Goal: Information Seeking & Learning: Learn about a topic

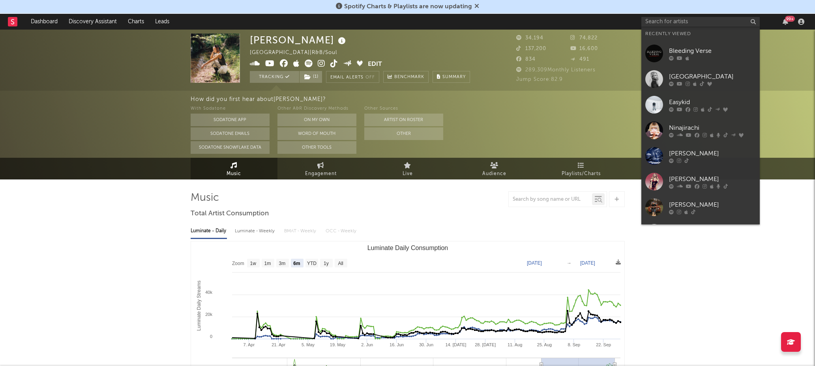
select select "6m"
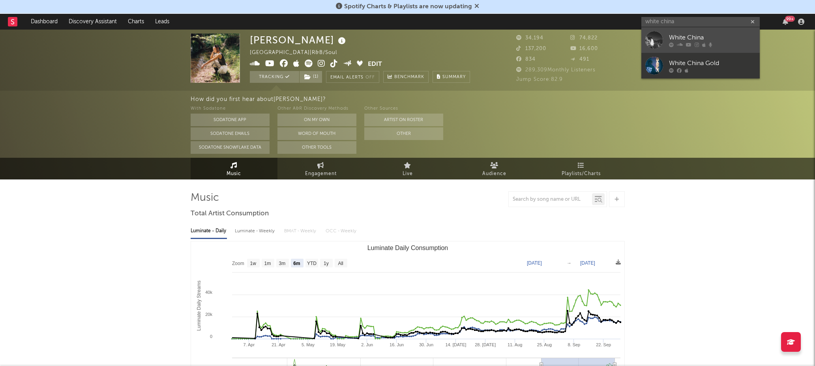
type input "white china"
click at [684, 38] on div "White China" at bounding box center [712, 37] width 87 height 9
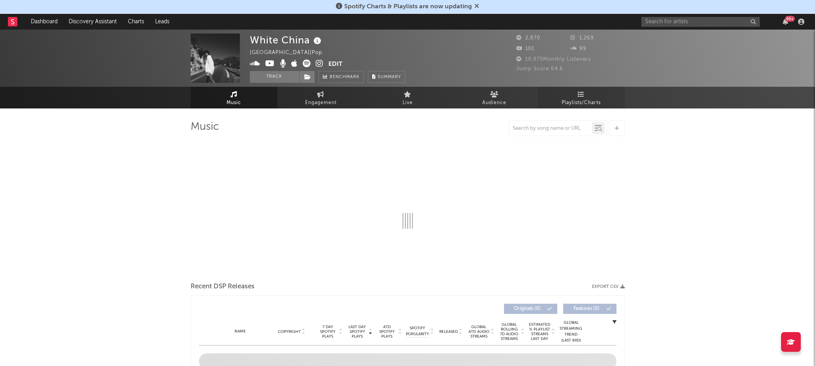
select select "6m"
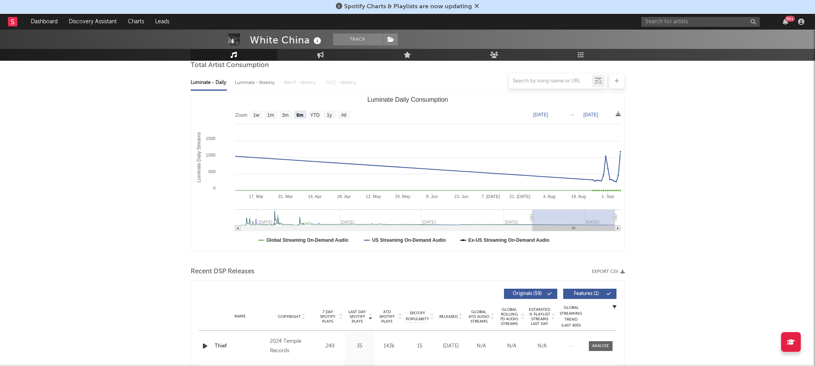
scroll to position [61, 0]
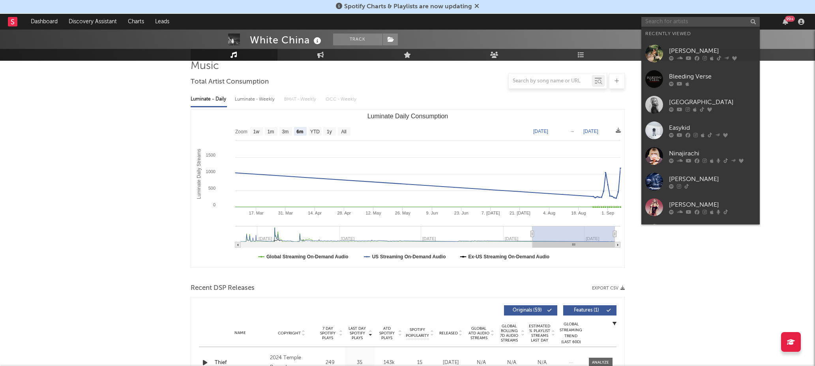
click at [665, 24] on input "text" at bounding box center [700, 22] width 118 height 10
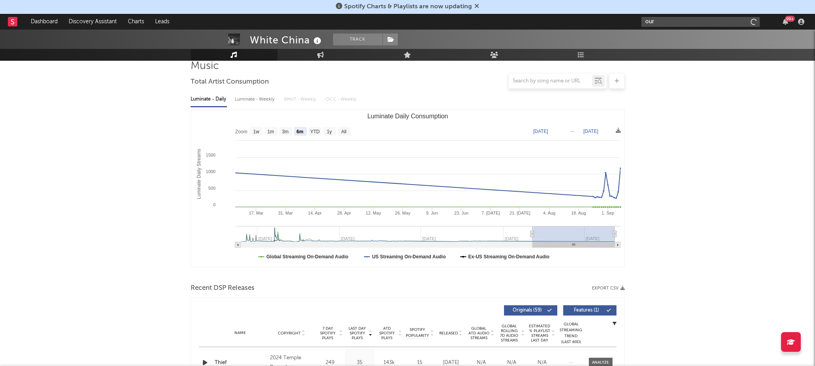
type input "our."
click at [752, 22] on icon "button" at bounding box center [753, 21] width 4 height 5
paste input "[URL][DOMAIN_NAME]"
type input "[URL][DOMAIN_NAME]"
click at [704, 37] on div "our___our" at bounding box center [712, 39] width 87 height 9
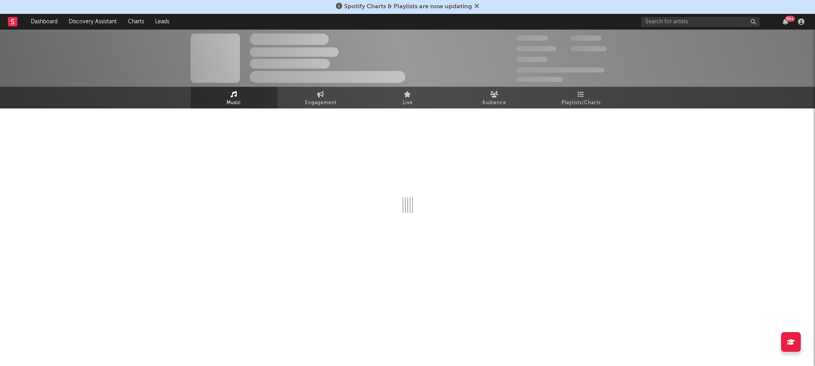
select select "1w"
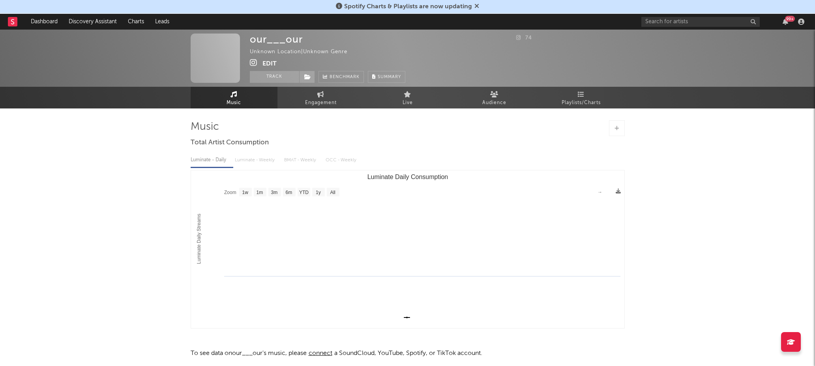
click at [269, 62] on button "Edit" at bounding box center [270, 64] width 14 height 10
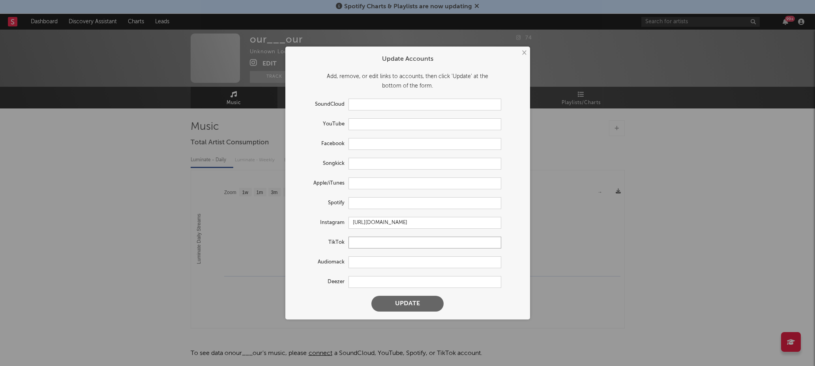
click at [368, 243] on input "text" at bounding box center [425, 243] width 153 height 12
paste input "[URL][DOMAIN_NAME]"
type input "[URL][DOMAIN_NAME]"
click at [395, 298] on button "Update" at bounding box center [407, 304] width 72 height 16
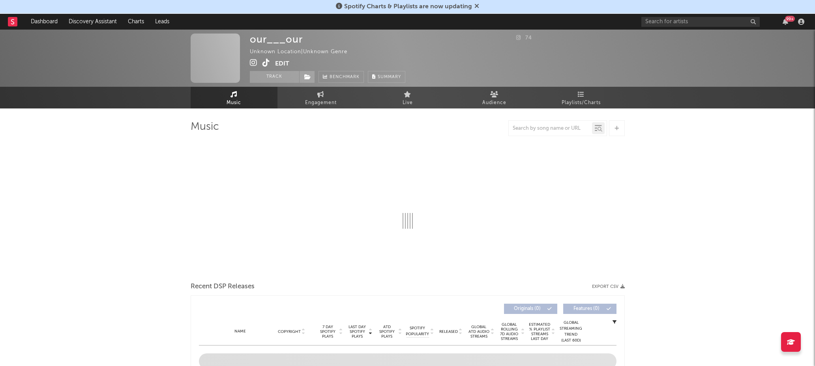
select select "1w"
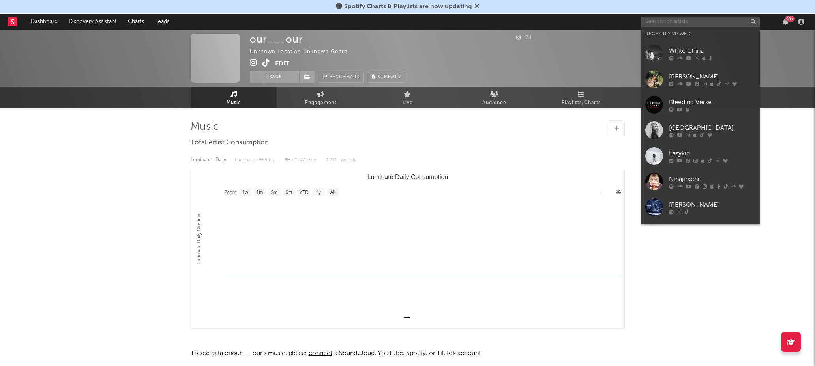
click at [680, 26] on input "text" at bounding box center [700, 22] width 118 height 10
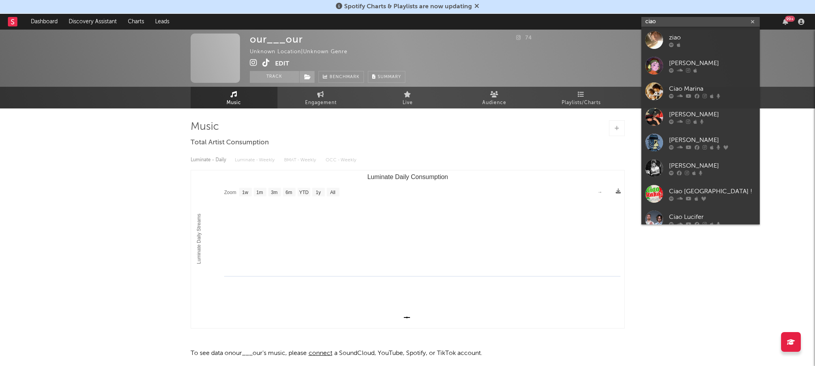
type input "ciao"
drag, startPoint x: 680, startPoint y: 26, endPoint x: 685, endPoint y: 45, distance: 19.2
click at [685, 45] on div at bounding box center [712, 44] width 87 height 5
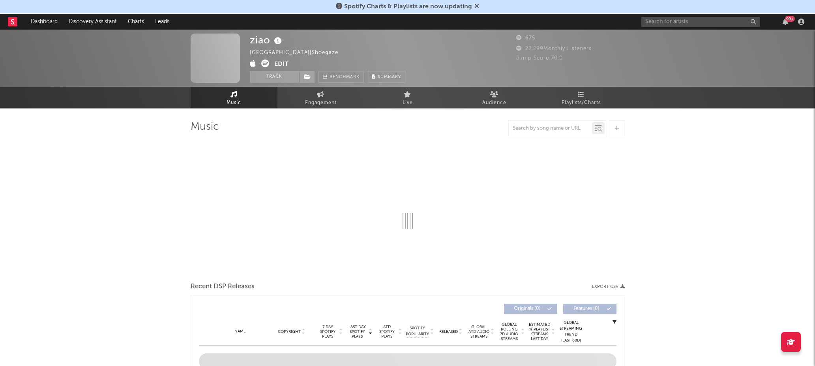
select select "1w"
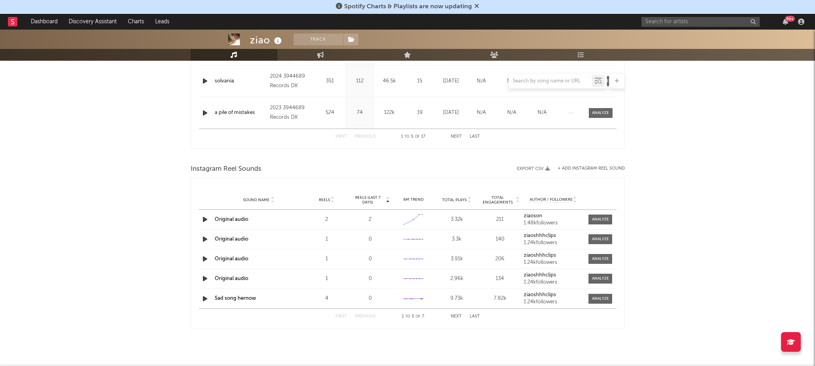
scroll to position [437, 0]
click at [459, 316] on button "Next" at bounding box center [456, 317] width 11 height 4
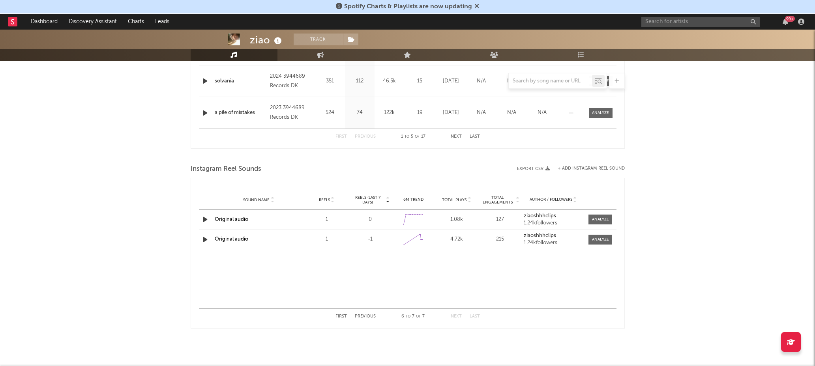
click at [373, 317] on button "Previous" at bounding box center [365, 317] width 21 height 4
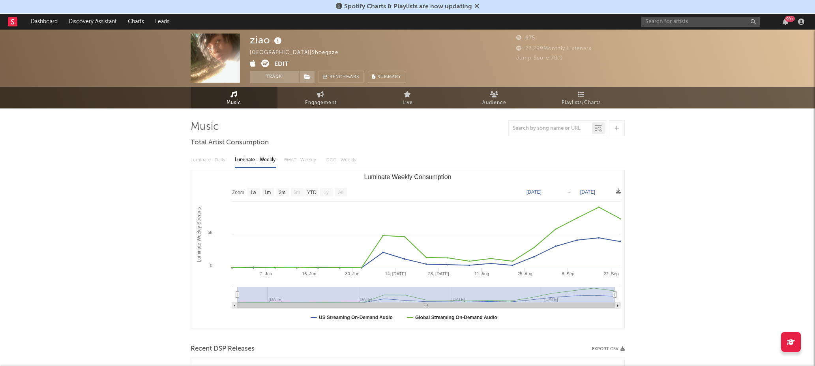
scroll to position [0, 0]
click at [285, 62] on button "Edit" at bounding box center [281, 65] width 14 height 10
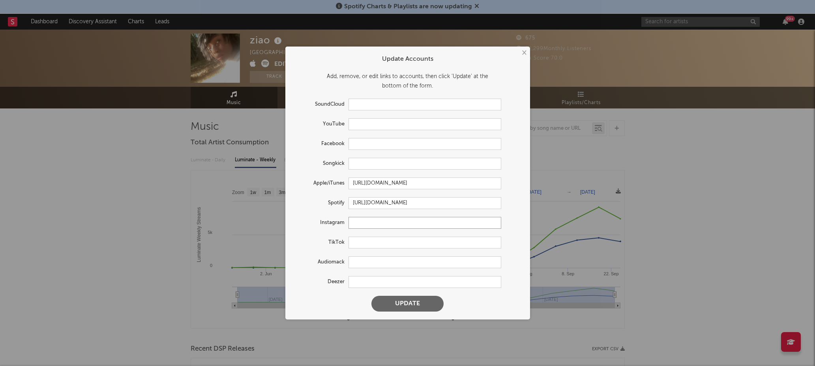
click at [367, 225] on input "text" at bounding box center [425, 223] width 153 height 12
paste input "[URL][DOMAIN_NAME]"
type input "[URL][DOMAIN_NAME]"
click at [402, 302] on button "Update" at bounding box center [407, 304] width 72 height 16
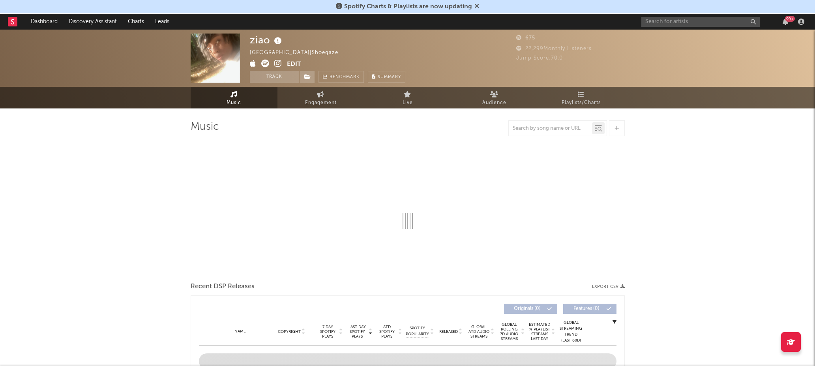
select select "1w"
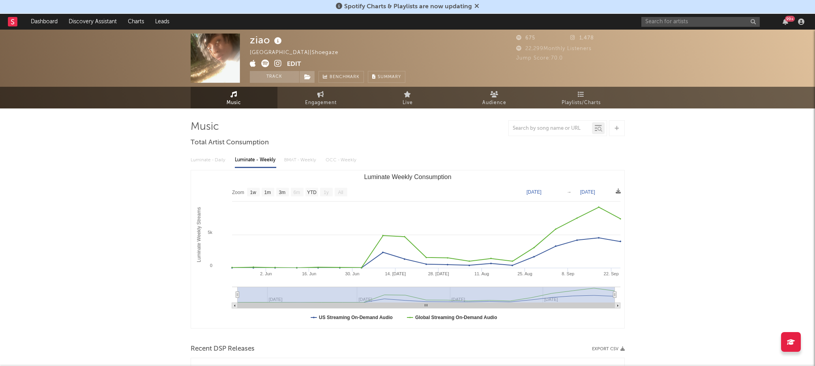
click at [298, 61] on button "Edit" at bounding box center [294, 65] width 14 height 10
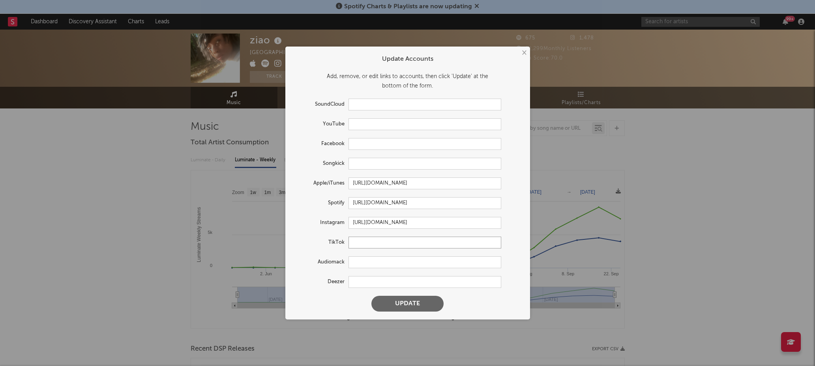
click at [372, 247] on input "text" at bounding box center [425, 243] width 153 height 12
paste input "[URL][DOMAIN_NAME]"
type input "[URL][DOMAIN_NAME]"
click at [407, 304] on button "Update" at bounding box center [407, 304] width 72 height 16
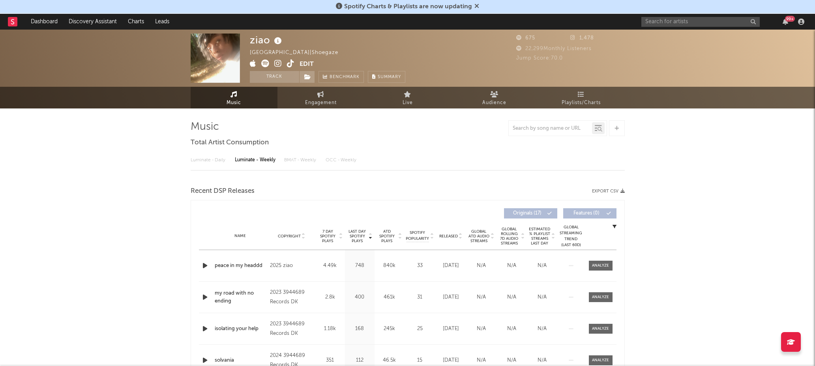
select select "1w"
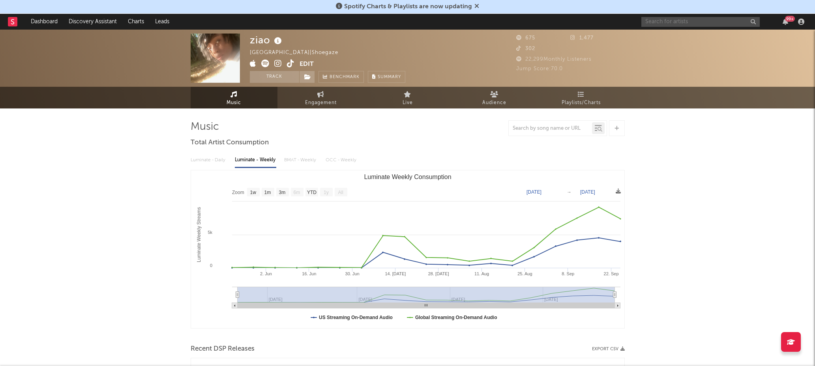
click at [680, 21] on input "text" at bounding box center [700, 22] width 118 height 10
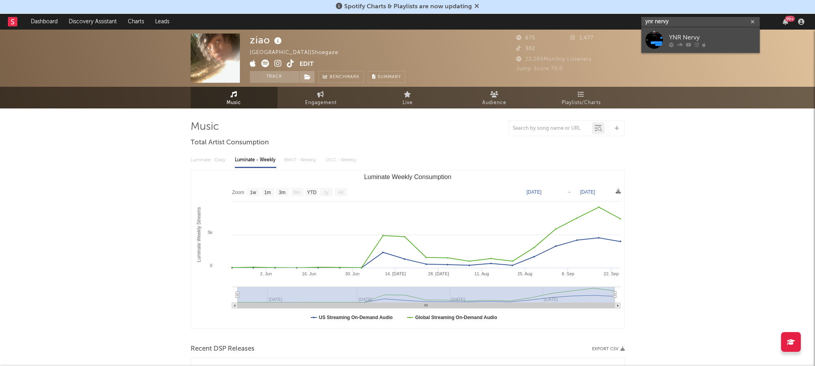
type input "ynr nervy"
click at [688, 39] on div "YNR Nervy" at bounding box center [712, 37] width 87 height 9
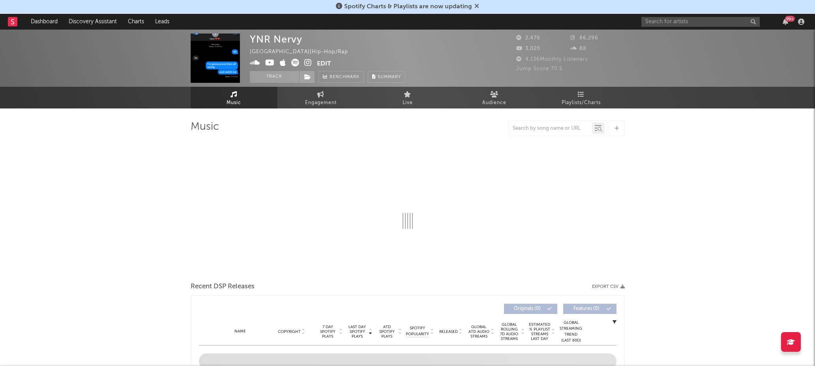
select select "1w"
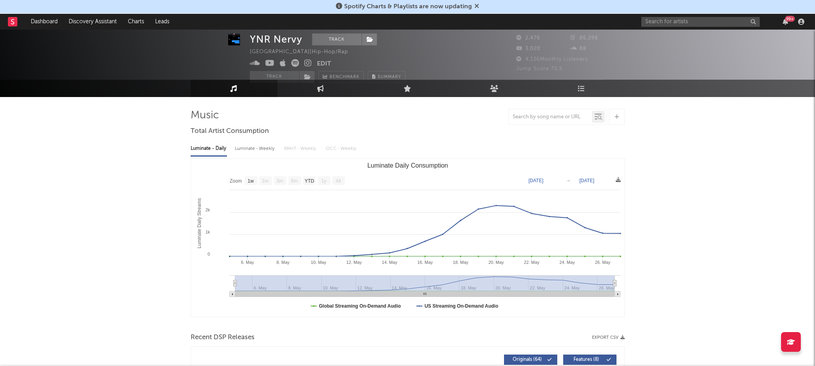
scroll to position [12, 0]
click at [656, 26] on input "text" at bounding box center [700, 22] width 118 height 10
type input "[PERSON_NAME]"
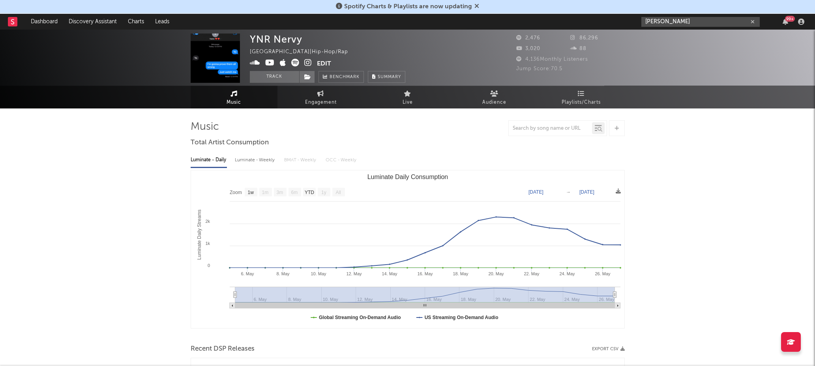
scroll to position [0, 0]
click at [704, 26] on input "[PERSON_NAME]" at bounding box center [700, 22] width 118 height 10
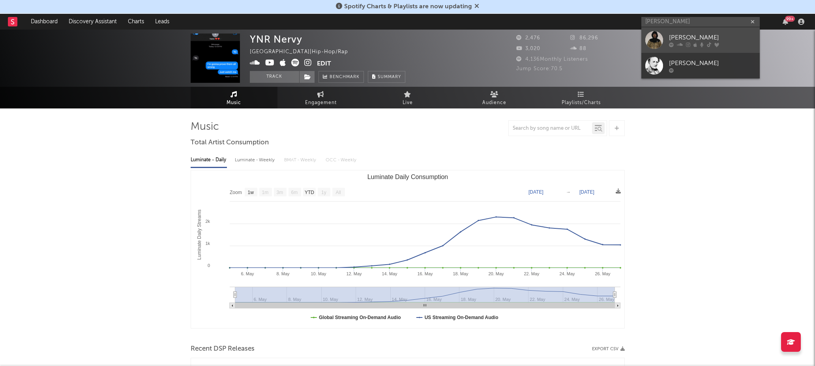
click at [686, 38] on div "[PERSON_NAME]" at bounding box center [712, 37] width 87 height 9
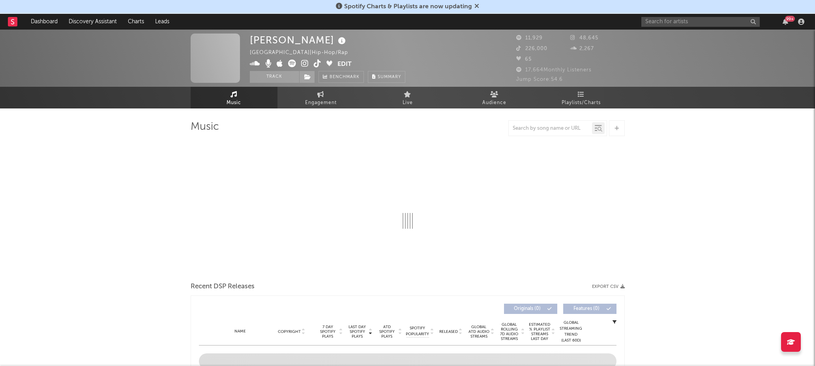
select select "6m"
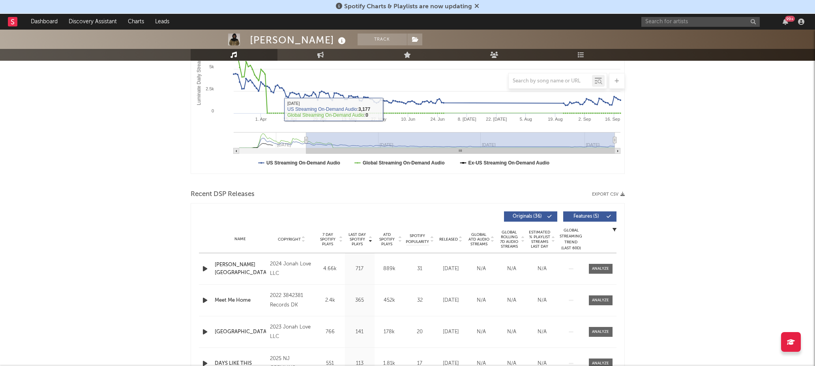
scroll to position [153, 0]
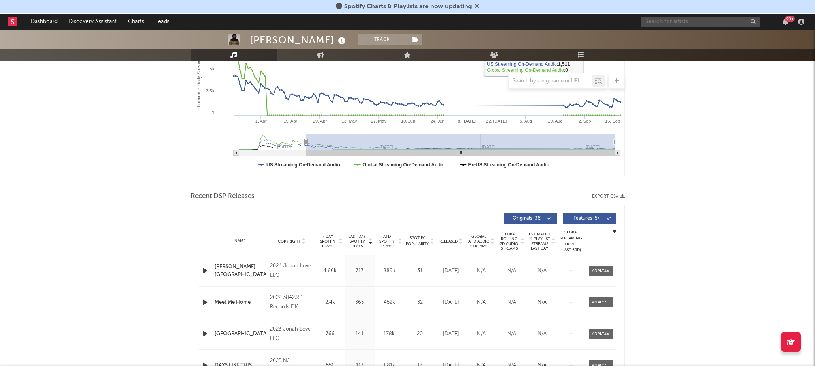
click at [661, 25] on input "text" at bounding box center [700, 22] width 118 height 10
drag, startPoint x: 628, startPoint y: 22, endPoint x: 613, endPoint y: 22, distance: 14.6
click at [613, 22] on nav "Dashboard Discovery Assistant Charts Leads cash 99 +" at bounding box center [407, 22] width 815 height 16
click at [675, 24] on input "aash" at bounding box center [700, 22] width 118 height 10
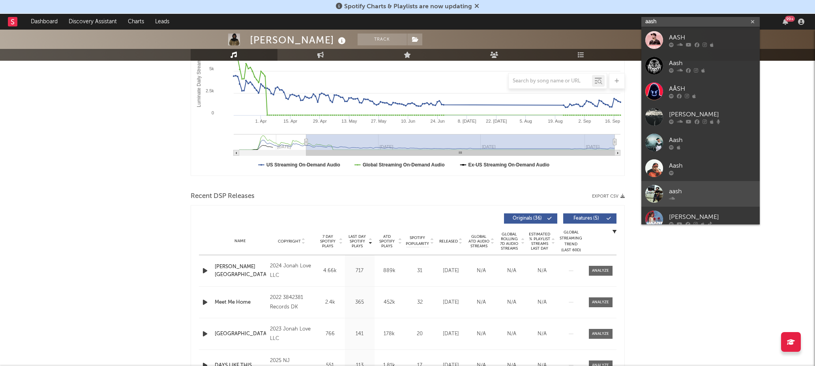
type input "aash"
click at [669, 189] on div "aash" at bounding box center [712, 191] width 87 height 9
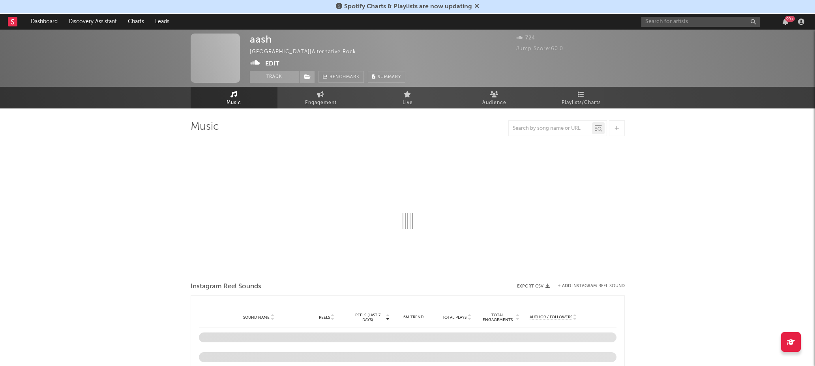
select select "1w"
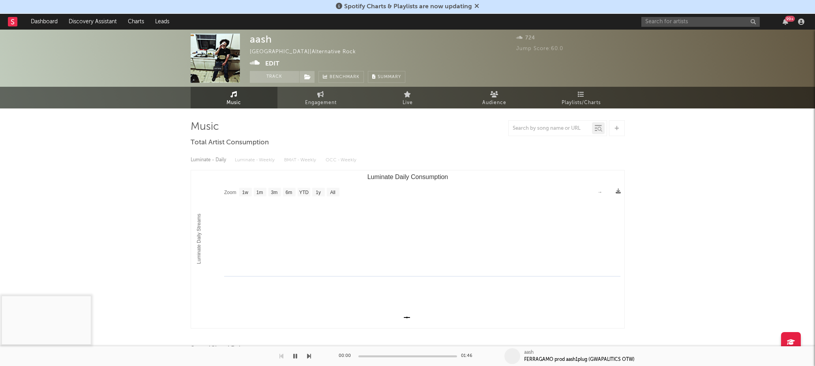
click at [274, 62] on button "Edit" at bounding box center [272, 64] width 14 height 10
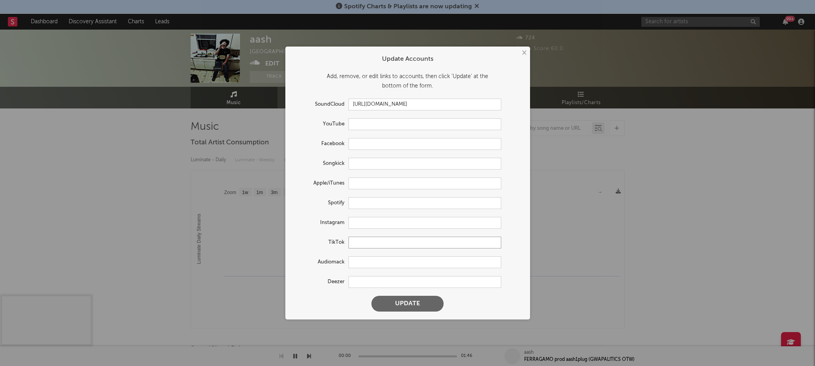
click at [367, 239] on input "text" at bounding box center [425, 243] width 153 height 12
click at [375, 126] on input "text" at bounding box center [425, 124] width 153 height 12
click at [373, 183] on input "text" at bounding box center [425, 184] width 153 height 12
click at [361, 219] on input "text" at bounding box center [425, 223] width 153 height 12
click at [361, 205] on input "text" at bounding box center [425, 203] width 153 height 12
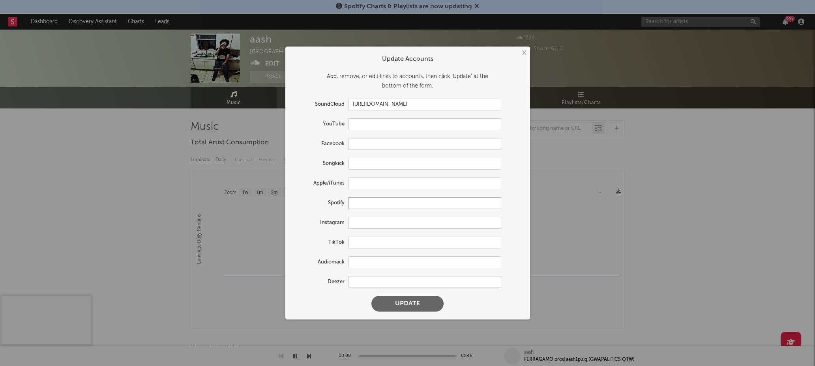
paste input "[URL][DOMAIN_NAME]"
type input "[URL][DOMAIN_NAME]"
click at [369, 222] on input "text" at bounding box center [425, 223] width 153 height 12
paste input "[URL][DOMAIN_NAME]"
type input "[URL][DOMAIN_NAME]"
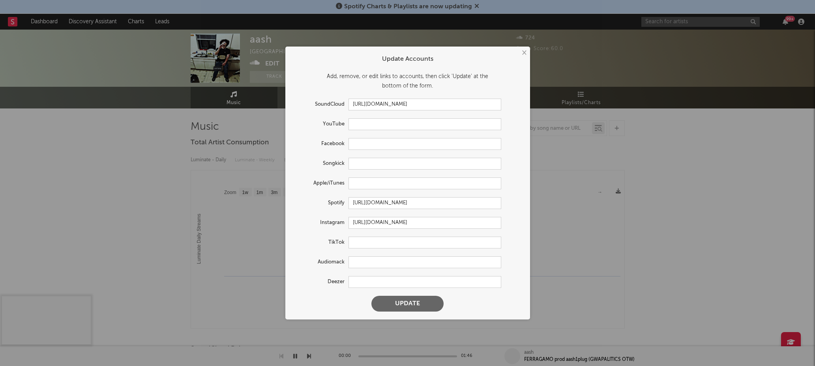
click at [405, 300] on button "Update" at bounding box center [407, 304] width 72 height 16
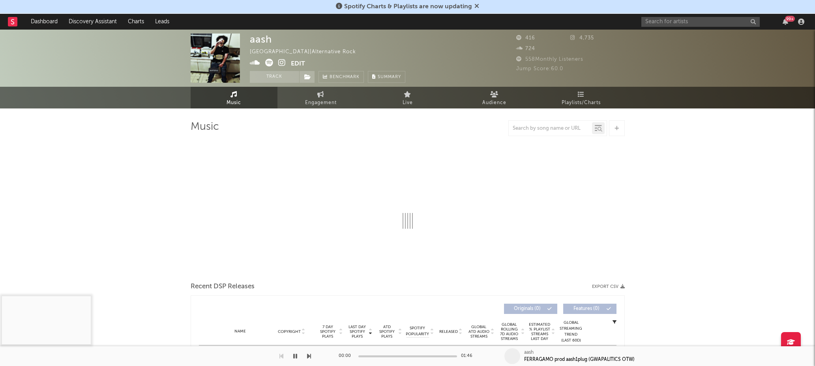
select select "1w"
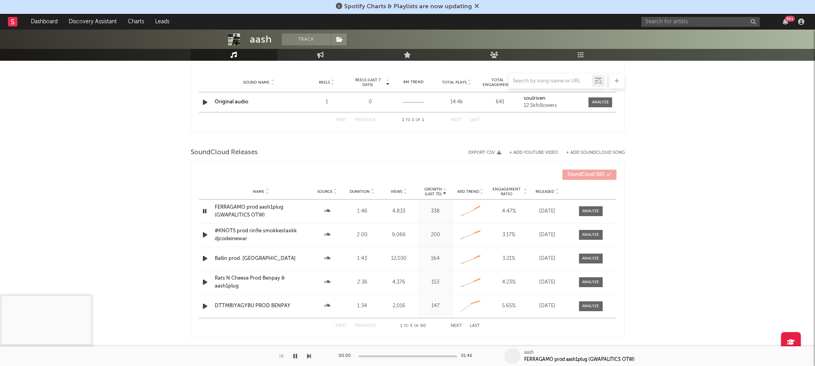
scroll to position [555, 0]
click at [202, 257] on icon "button" at bounding box center [205, 259] width 8 height 10
click at [204, 261] on icon "button" at bounding box center [205, 259] width 8 height 10
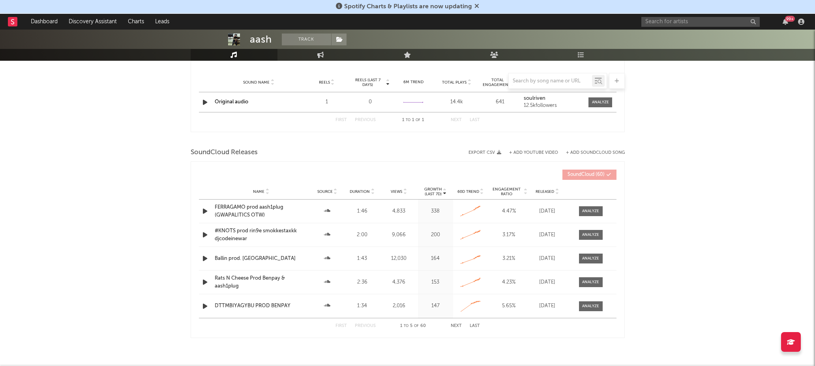
click at [455, 325] on button "Next" at bounding box center [456, 326] width 11 height 4
click at [456, 326] on button "Next" at bounding box center [456, 326] width 11 height 4
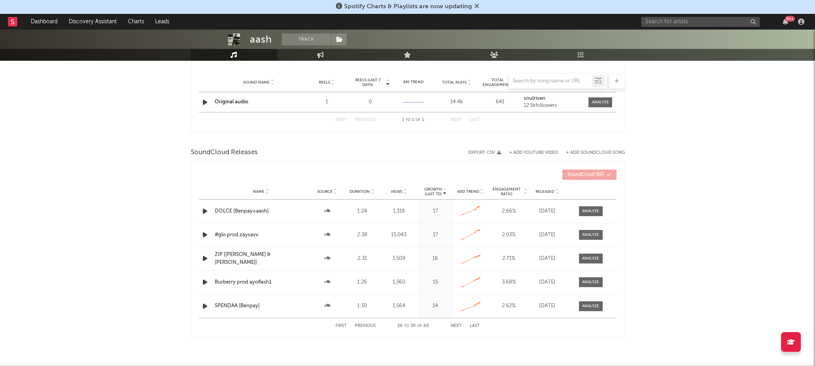
click at [456, 326] on button "Next" at bounding box center [456, 326] width 11 height 4
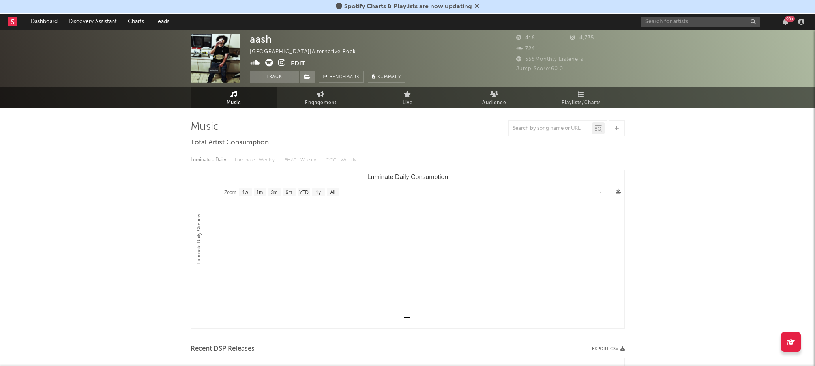
scroll to position [0, 0]
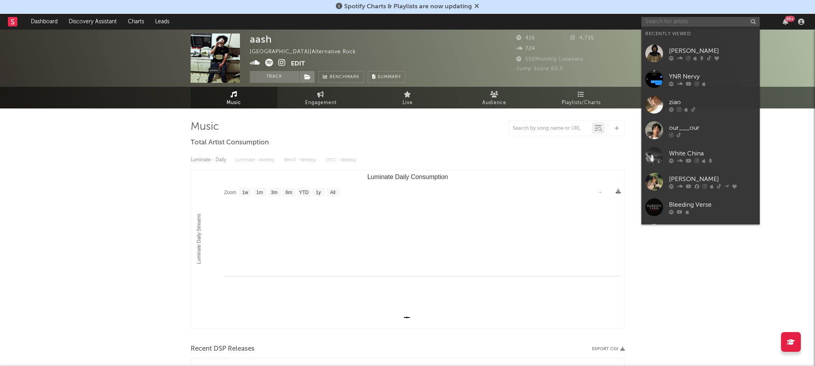
click at [650, 22] on input "text" at bounding box center [700, 22] width 118 height 10
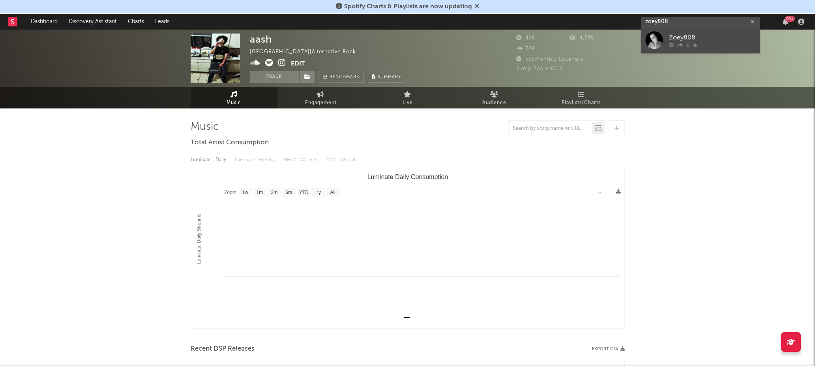
type input "zoey808"
click at [676, 35] on div "Zoey808" at bounding box center [712, 37] width 87 height 9
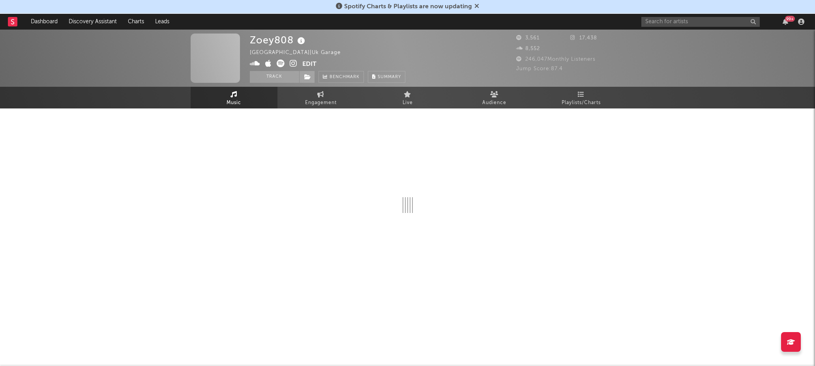
select select "1w"
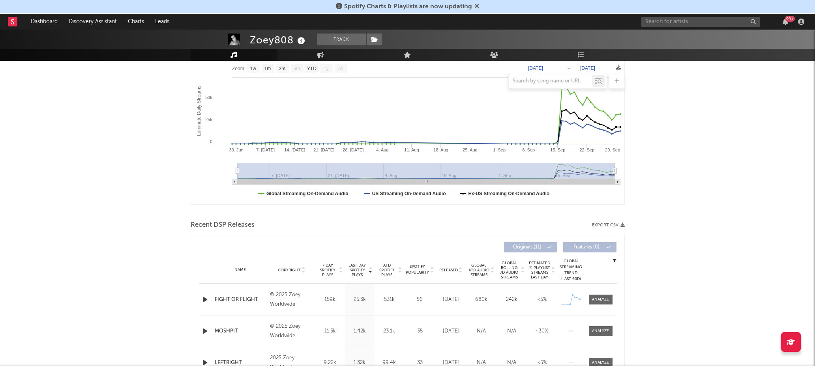
scroll to position [123, 0]
click at [209, 303] on div at bounding box center [206, 301] width 10 height 10
click at [705, 23] on input "text" at bounding box center [700, 22] width 118 height 10
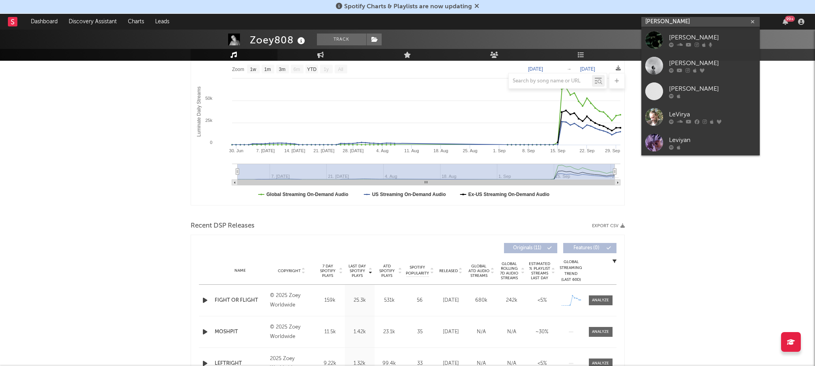
type input "[PERSON_NAME]"
drag, startPoint x: 705, startPoint y: 21, endPoint x: 688, endPoint y: 39, distance: 24.6
click at [688, 39] on div "[PERSON_NAME]" at bounding box center [712, 37] width 87 height 9
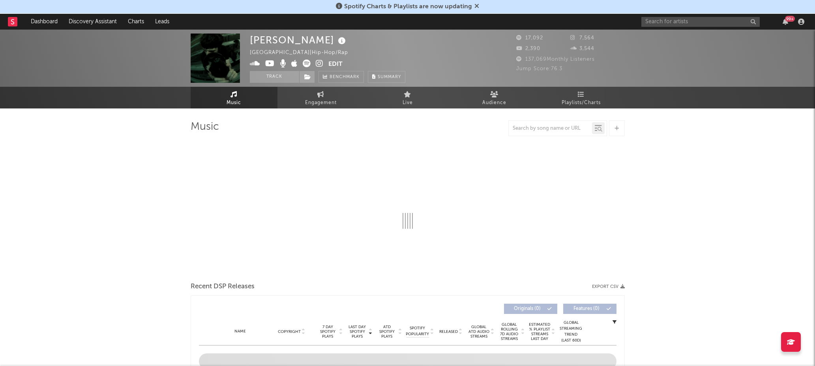
select select "6m"
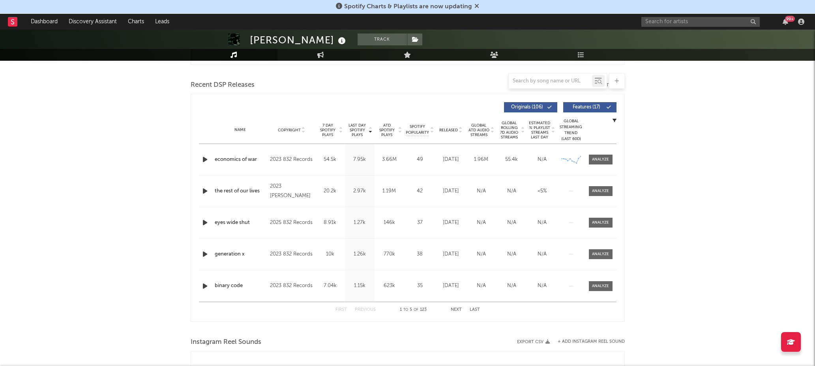
scroll to position [264, 0]
click at [200, 161] on div at bounding box center [206, 160] width 14 height 10
click at [206, 160] on icon "button" at bounding box center [205, 160] width 8 height 10
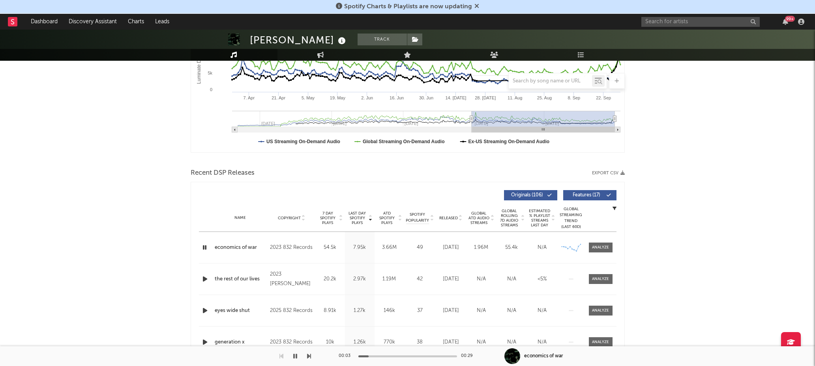
scroll to position [124, 0]
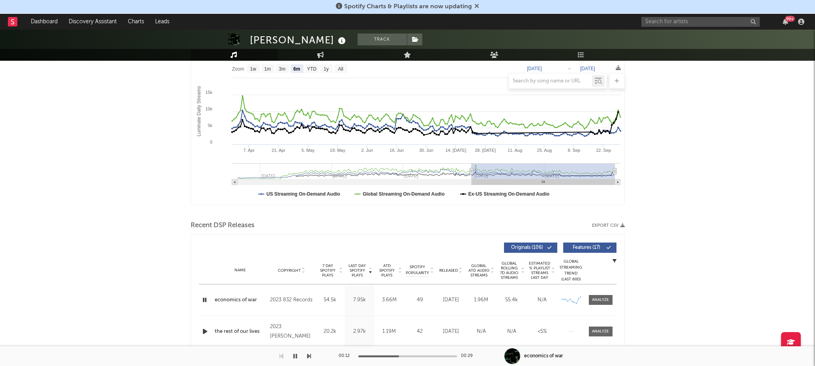
click at [204, 300] on icon "button" at bounding box center [205, 300] width 8 height 10
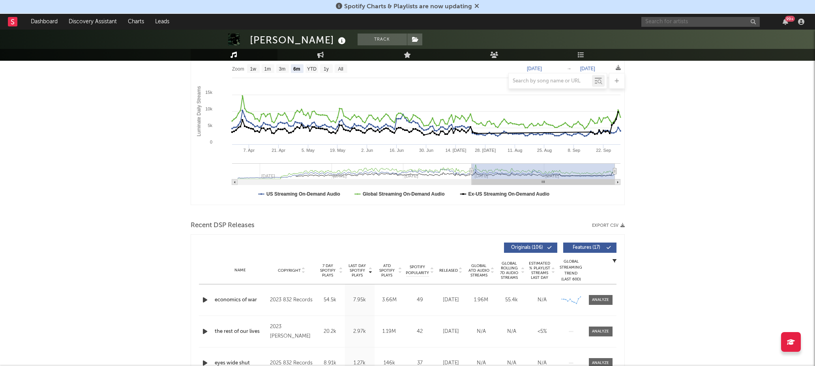
click at [697, 23] on input "text" at bounding box center [700, 22] width 118 height 10
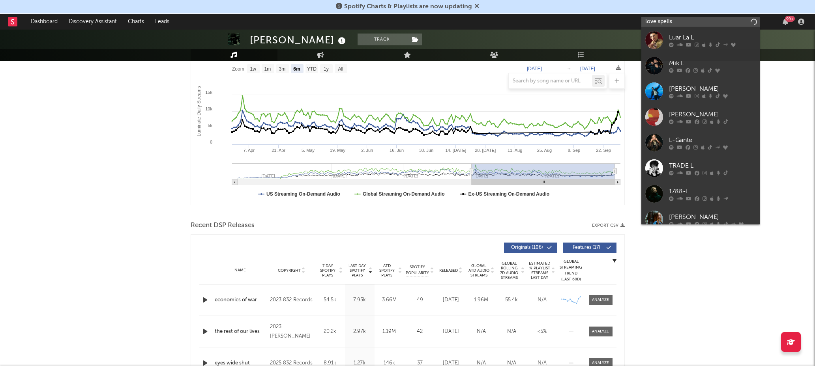
type input "love spells"
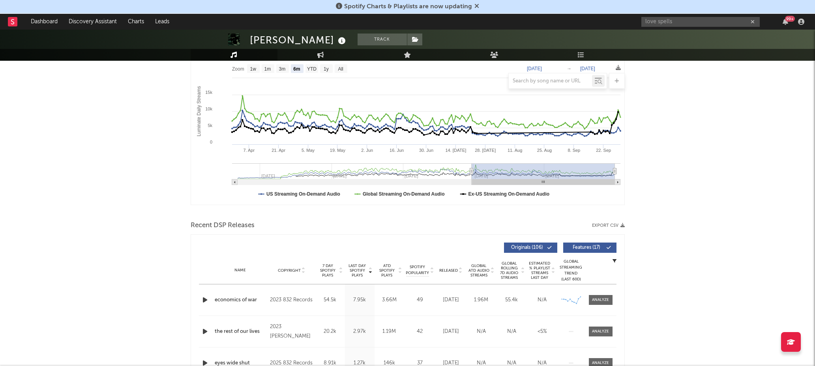
click at [694, 30] on div "[PERSON_NAME] Track [GEOGRAPHIC_DATA] | Hip-Hop/Rap Edit Track Benchmark Summar…" at bounding box center [407, 10] width 815 height 57
click at [688, 15] on div "love spells 99 +" at bounding box center [724, 22] width 166 height 16
click at [688, 20] on input "love spells" at bounding box center [700, 22] width 118 height 10
click at [679, 41] on div "Love Spells" at bounding box center [712, 37] width 87 height 9
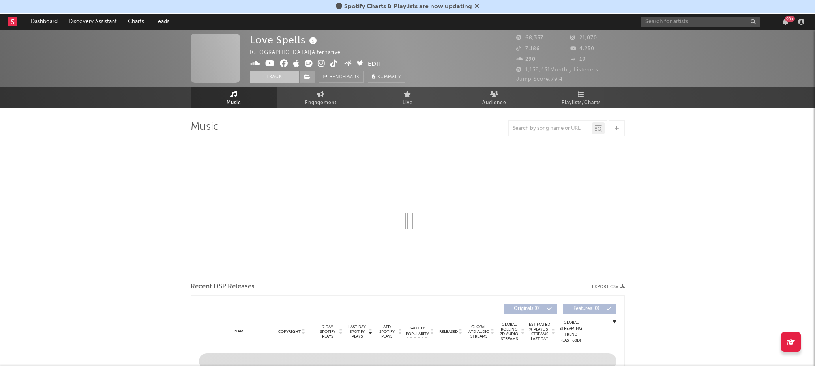
click at [290, 77] on button "Track" at bounding box center [274, 77] width 49 height 12
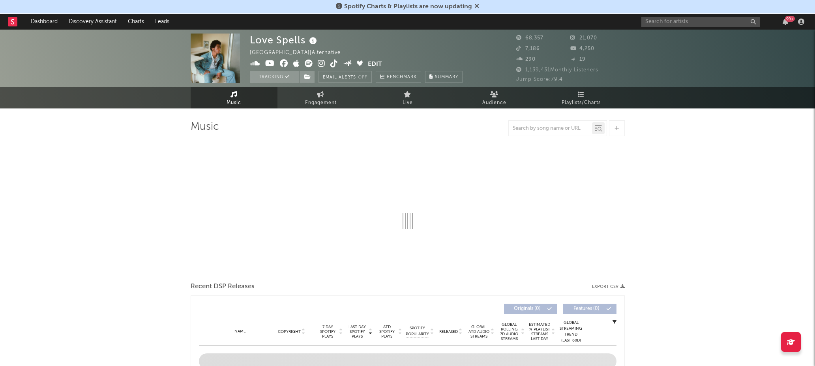
select select "6m"
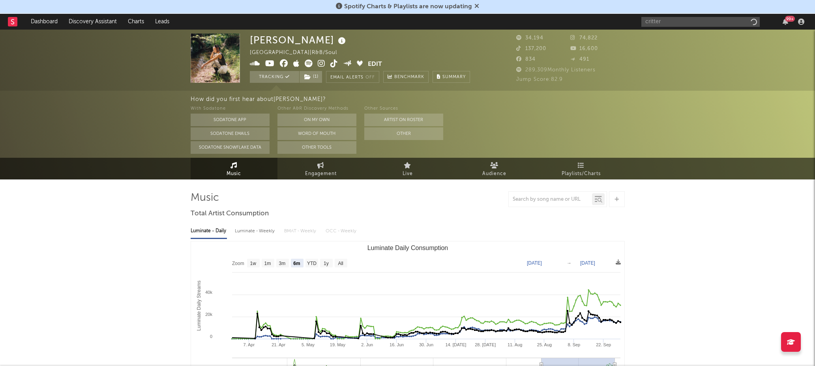
select select "6m"
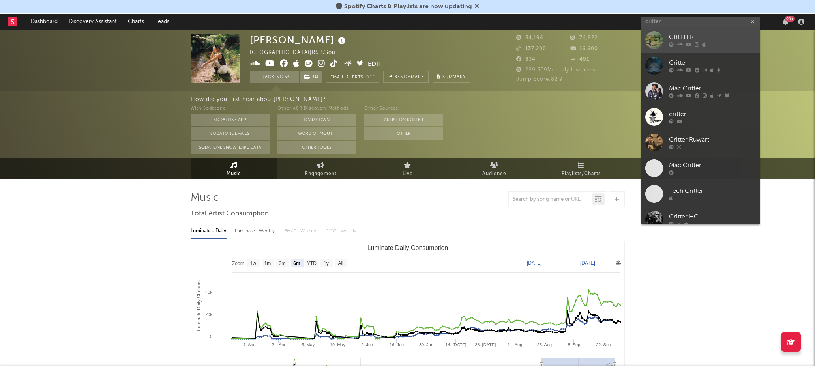
type input "critter"
click at [677, 36] on div "CRITTER" at bounding box center [712, 37] width 87 height 9
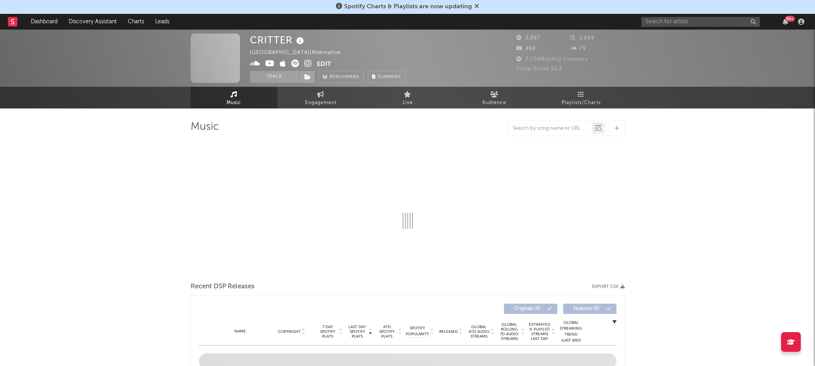
select select "6m"
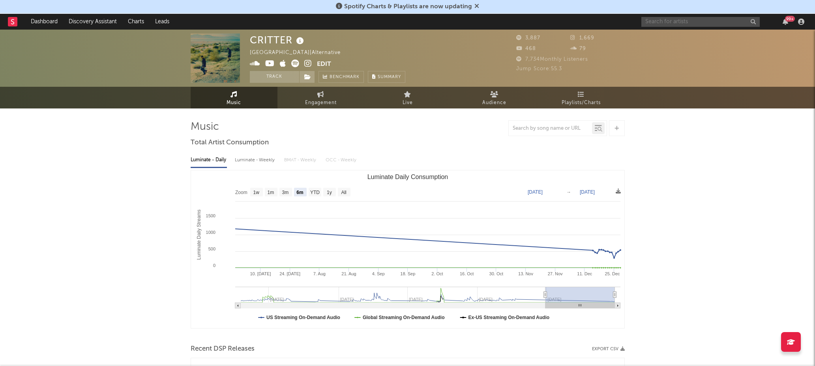
click at [674, 23] on input "text" at bounding box center [700, 22] width 118 height 10
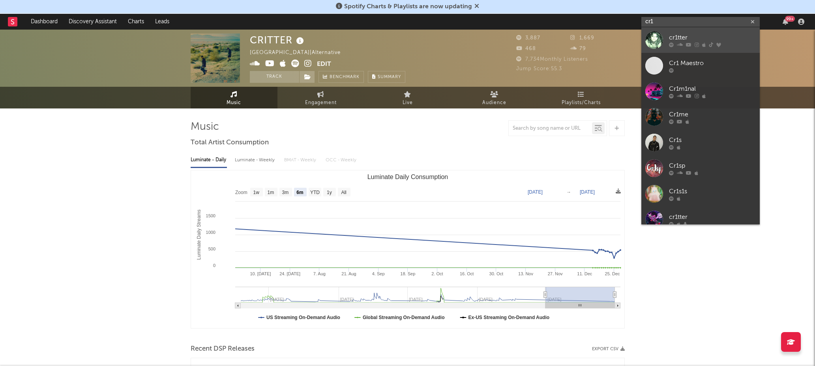
type input "cr1"
click at [680, 36] on div "cr1tter" at bounding box center [712, 37] width 87 height 9
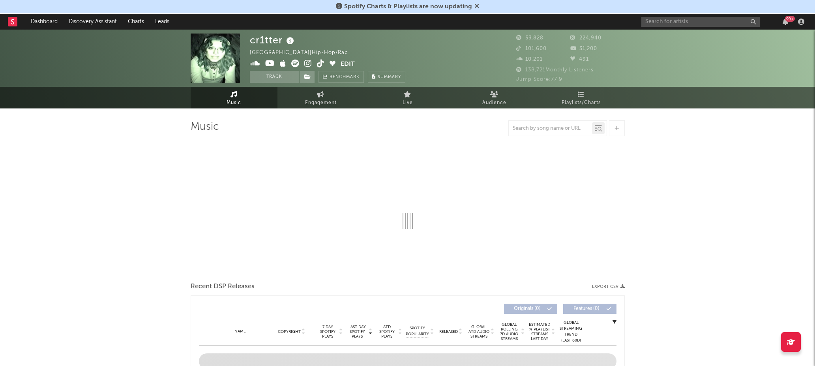
select select "6m"
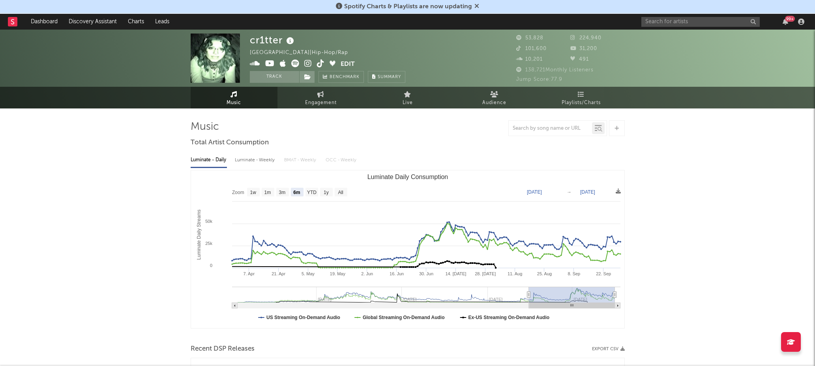
click at [321, 61] on icon at bounding box center [321, 64] width 8 height 8
click at [721, 21] on input "text" at bounding box center [700, 22] width 118 height 10
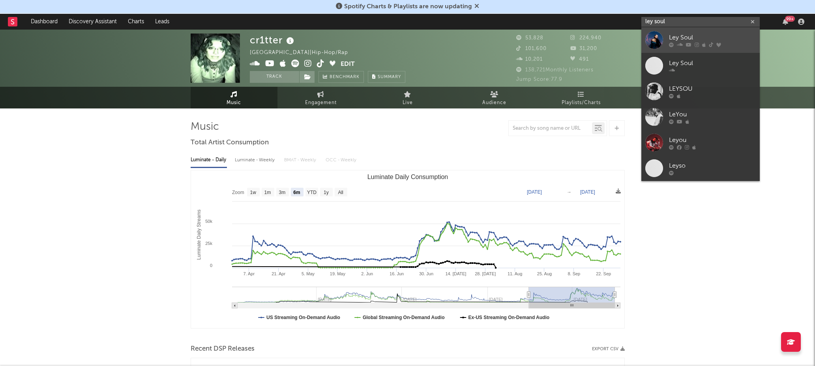
type input "ley soul"
click at [692, 36] on div "Ley Soul" at bounding box center [712, 37] width 87 height 9
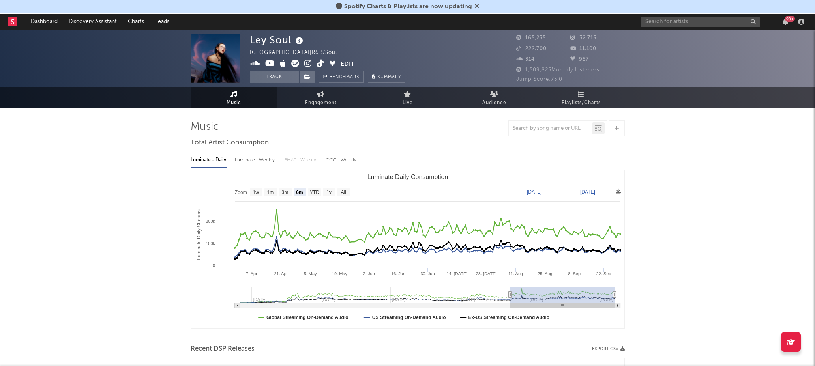
click at [307, 64] on icon at bounding box center [308, 64] width 8 height 8
click at [319, 64] on icon at bounding box center [321, 64] width 8 height 8
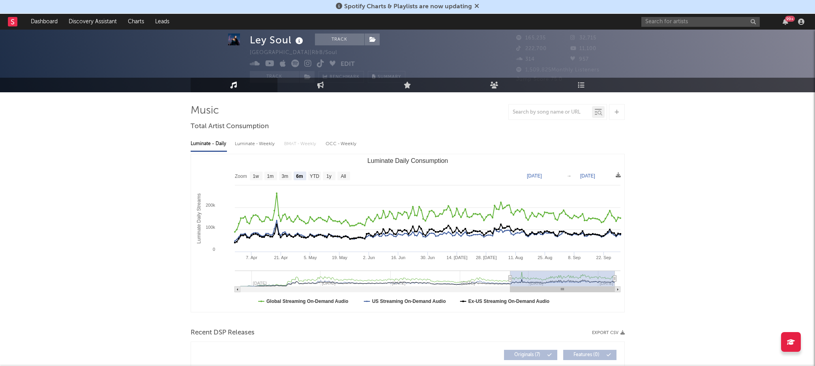
scroll to position [17, 0]
click at [326, 175] on rect "Luminate Daily Consumption" at bounding box center [329, 175] width 13 height 9
select select "1y"
type input "2024-09-30"
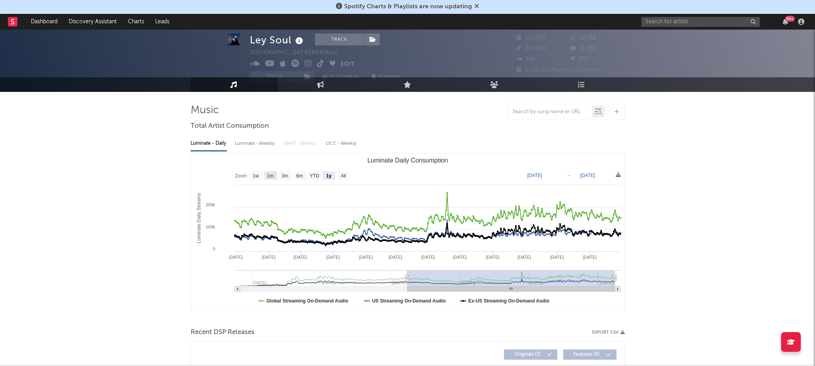
click at [255, 176] on text "1w" at bounding box center [256, 176] width 6 height 6
select select "1w"
type input "2025-09-24"
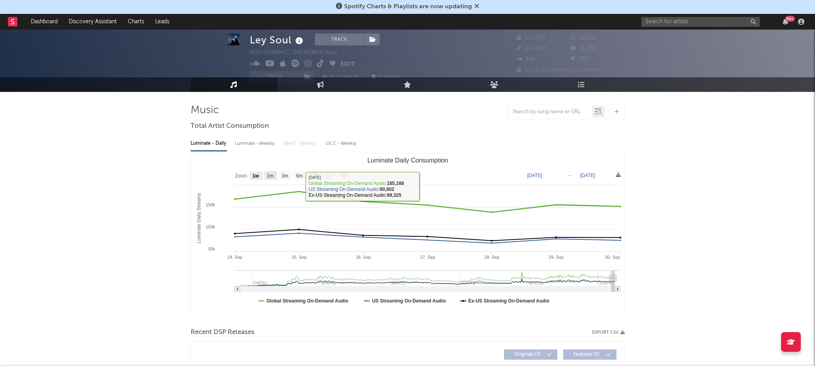
click at [274, 174] on text "1m" at bounding box center [270, 176] width 7 height 6
select select "1m"
type input "2025-08-30"
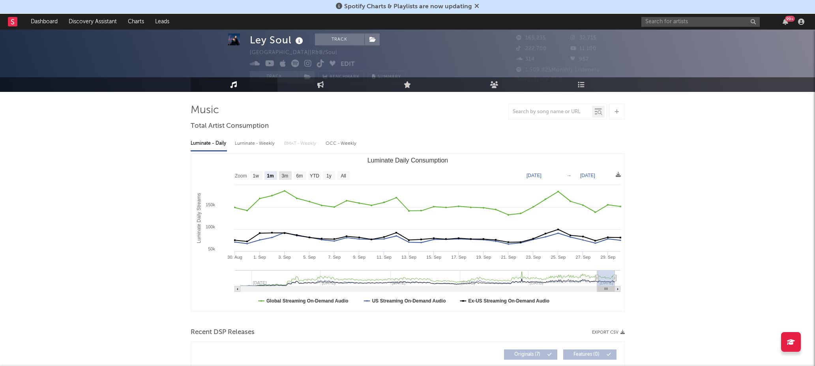
click at [288, 174] on text "3m" at bounding box center [284, 176] width 7 height 6
select select "3m"
type input "2025-06-30"
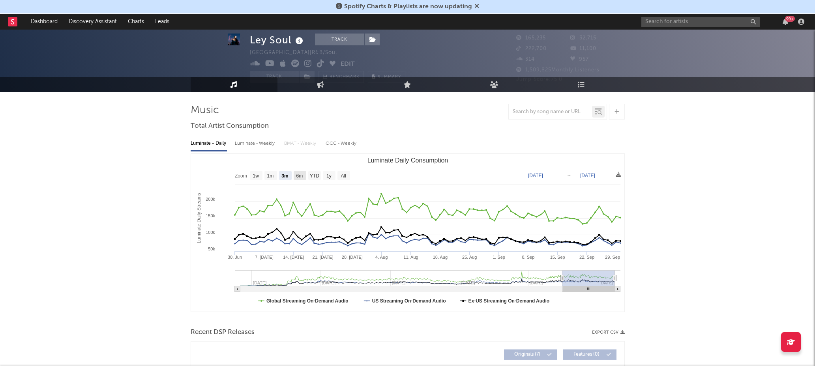
click at [294, 174] on rect "Luminate Daily Consumption" at bounding box center [300, 175] width 13 height 9
select select "6m"
type input "[DATE]"
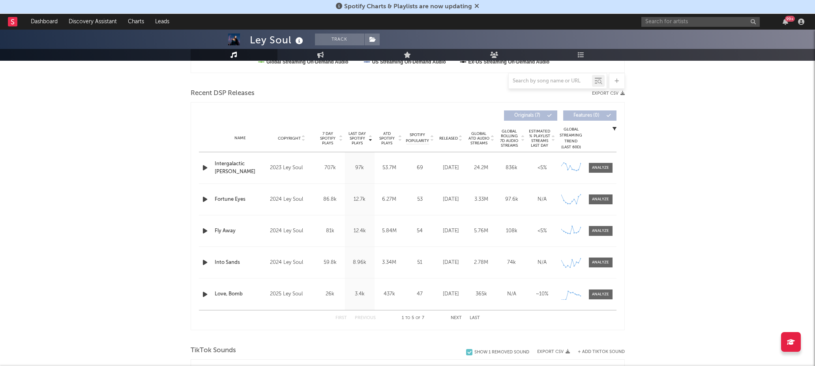
scroll to position [255, 0]
